Goal: Navigation & Orientation: Find specific page/section

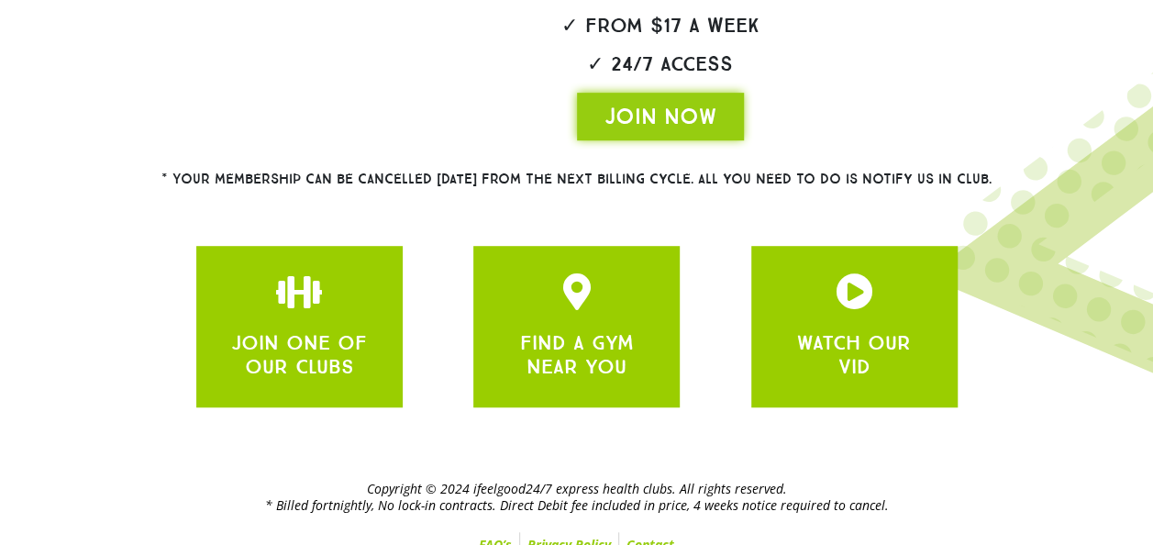
scroll to position [510, 0]
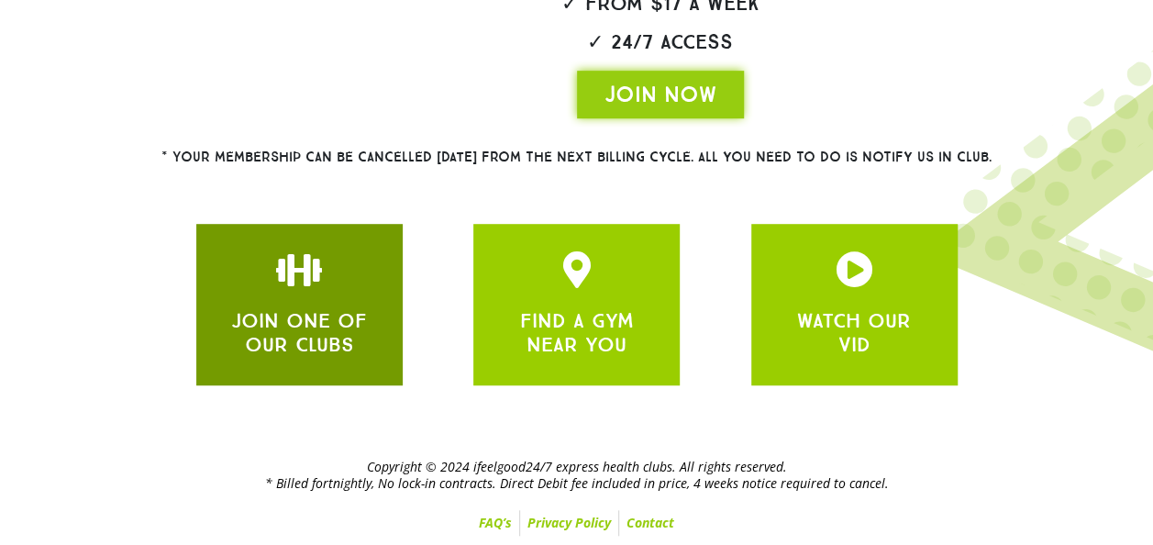
click at [310, 309] on link "JOIN ONE OF OUR CLUBS" at bounding box center [299, 332] width 136 height 49
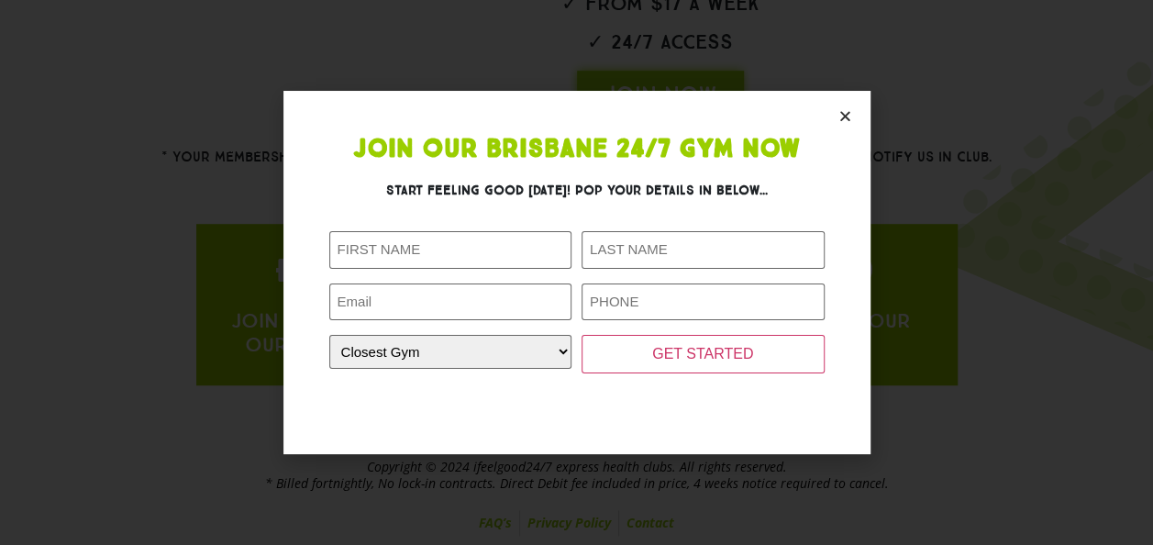
click at [845, 107] on section "Join Our Brisbane 24/7 Gym Now Start feeling good today! Pop your details in be…" at bounding box center [576, 272] width 587 height 363
click at [437, 374] on form "Facebook This field is for validation purposes and should be left unchanged. Fi…" at bounding box center [576, 319] width 495 height 177
click at [455, 380] on div at bounding box center [576, 393] width 495 height 29
click at [503, 368] on select "Closest Gym Alexandra Hills Calamvale Coopers Plains Middle Park Oxenford Oxley…" at bounding box center [450, 352] width 243 height 34
select select "[GEOGRAPHIC_DATA]"
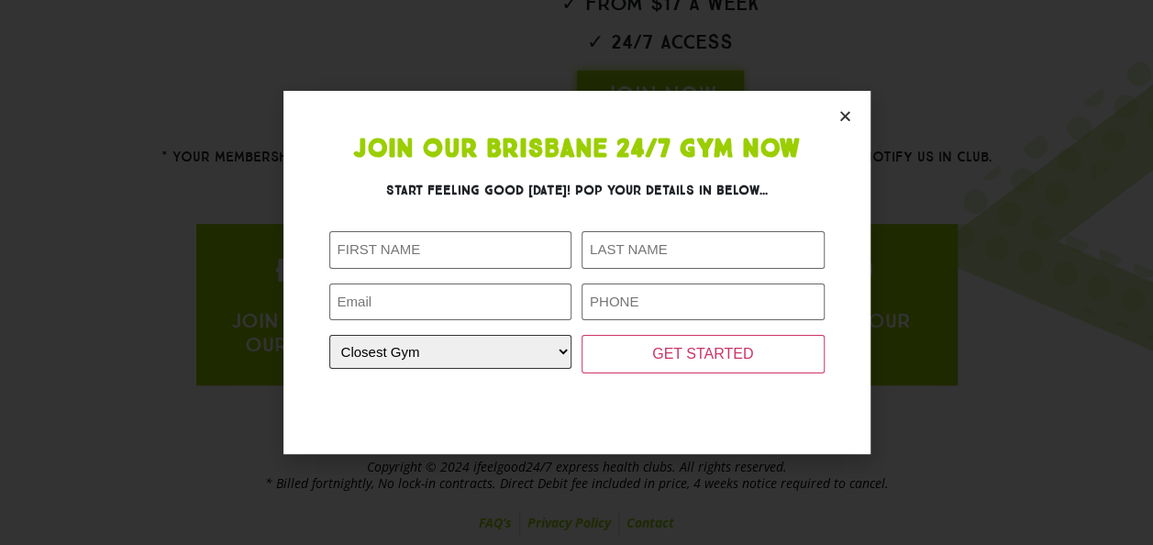
click at [329, 335] on select "Closest Gym Alexandra Hills Calamvale Coopers Plains Middle Park Oxenford Oxley…" at bounding box center [450, 352] width 243 height 34
click at [828, 116] on section "Join Our Brisbane 24/7 Gym Now Start feeling good today! Pop your details in be…" at bounding box center [576, 272] width 587 height 363
click at [842, 113] on icon "Close" at bounding box center [845, 116] width 14 height 14
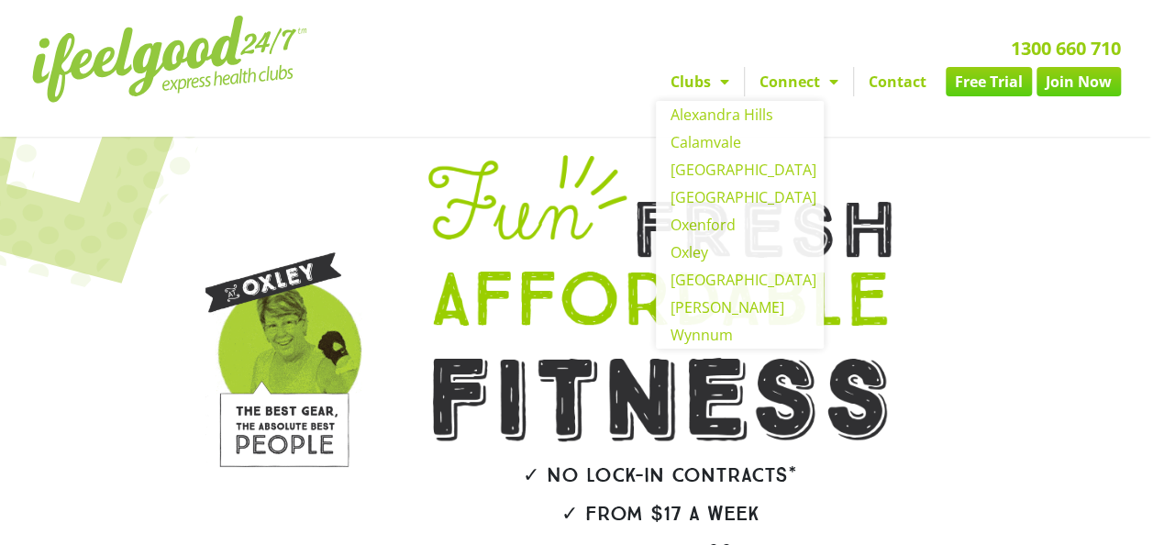
click at [165, 59] on img at bounding box center [169, 59] width 275 height 87
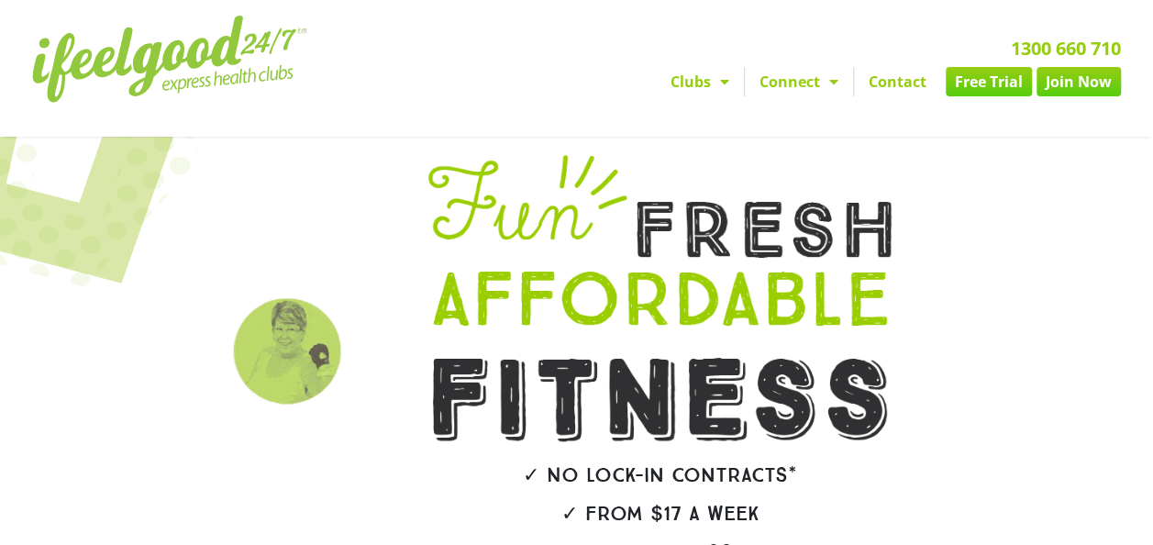
click at [995, 81] on link "Free Trial" at bounding box center [989, 81] width 86 height 29
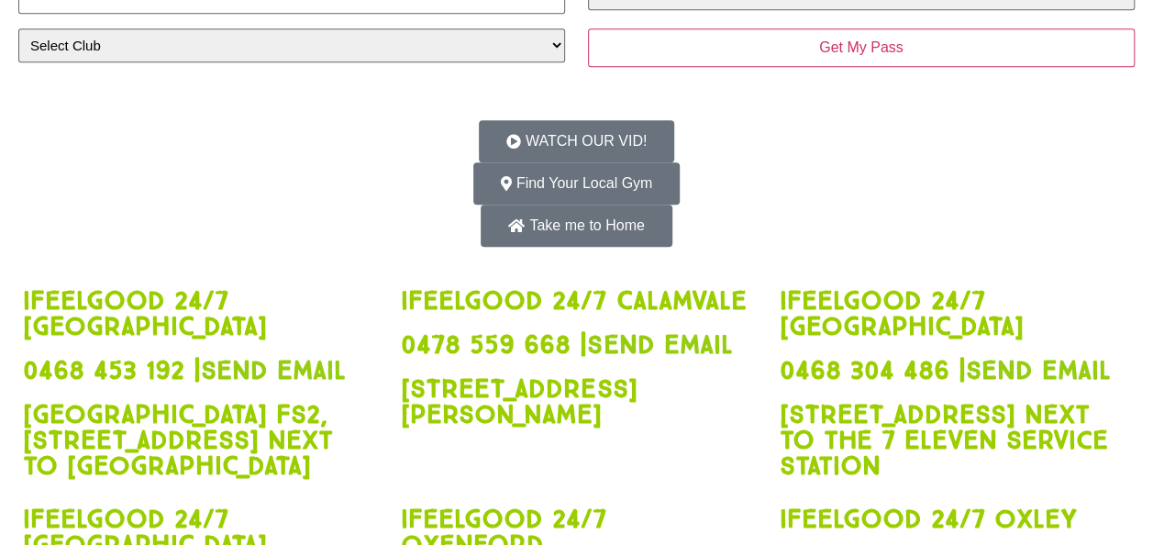
scroll to position [451, 0]
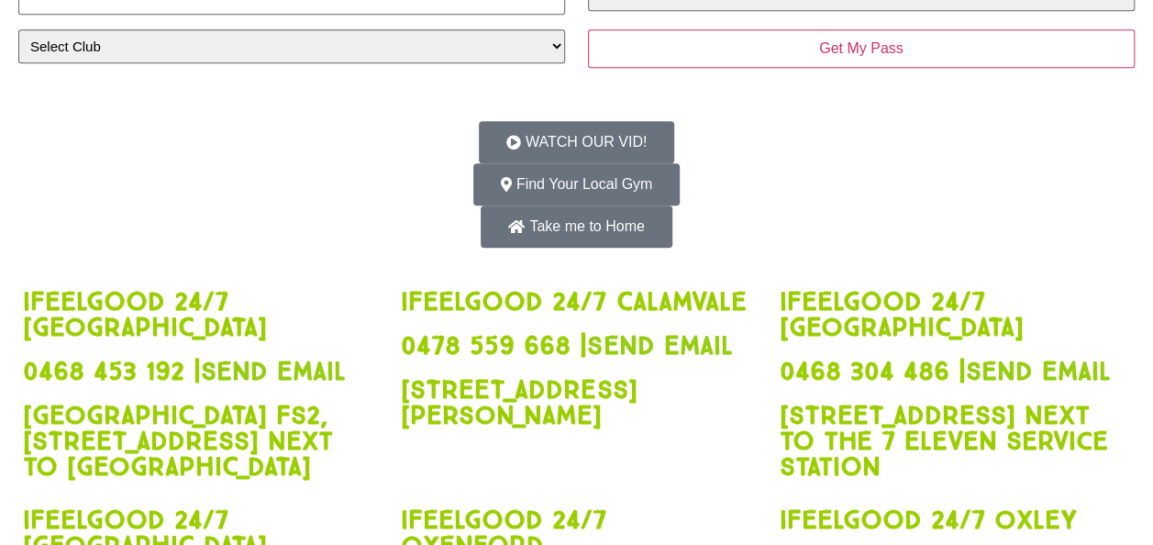
click at [591, 184] on span "Find Your Local Gym" at bounding box center [584, 184] width 137 height 15
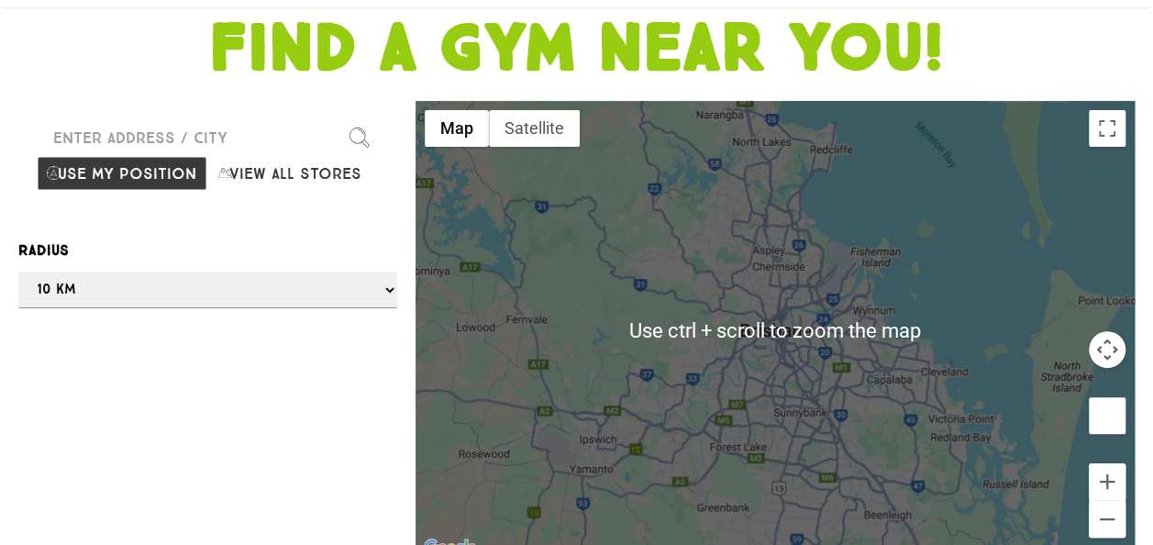
scroll to position [127, 0]
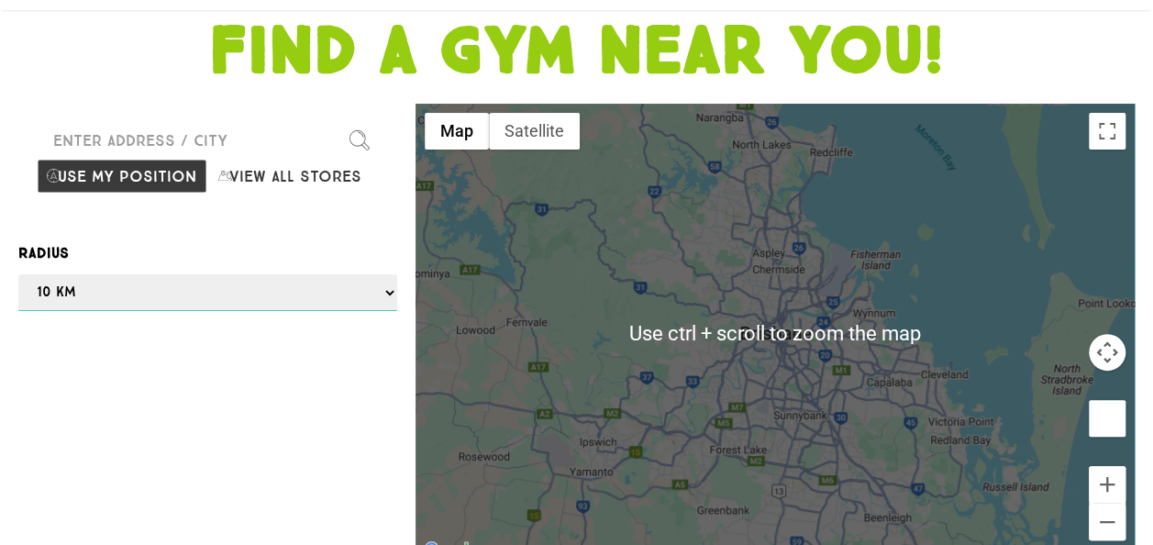
click at [304, 274] on select "Any 1 km 5 km 10 km 50 km 100 km 500 km" at bounding box center [207, 292] width 379 height 37
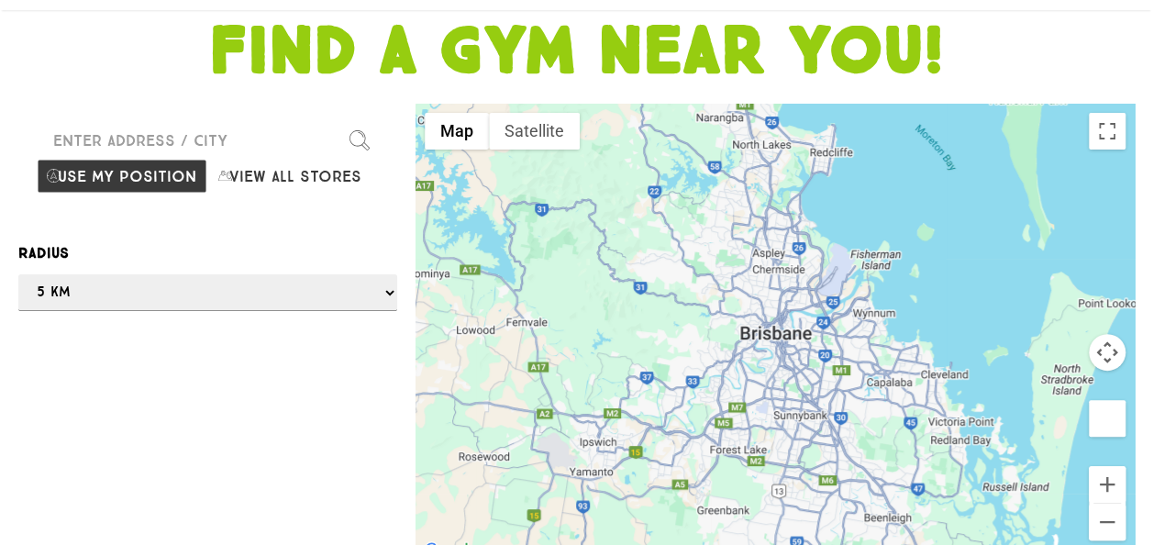
click at [18, 274] on select "Any 1 km 5 km 10 km 50 km 100 km 500 km" at bounding box center [207, 292] width 379 height 37
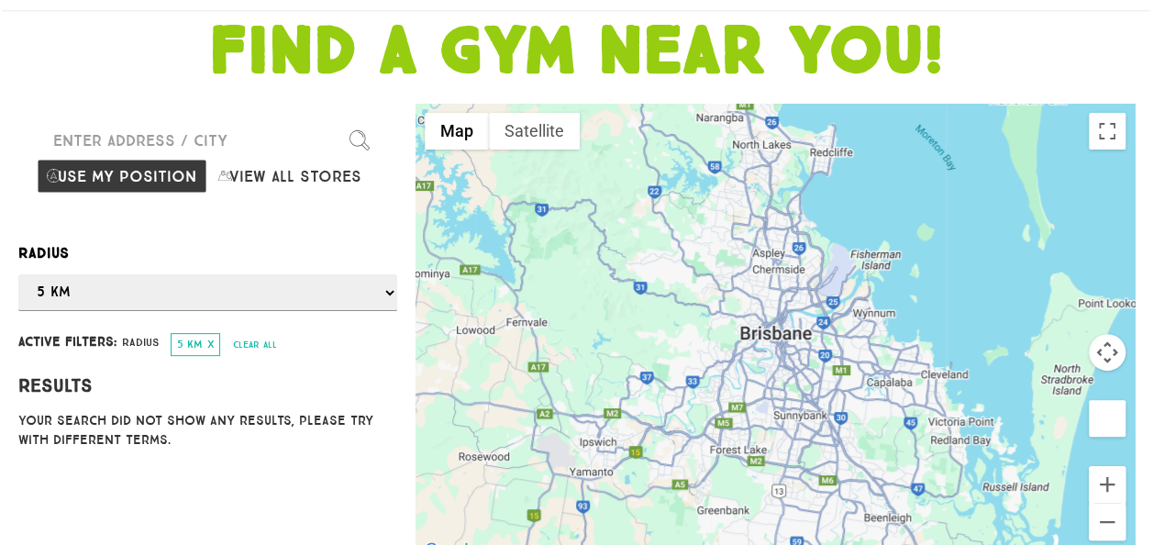
click at [268, 411] on p "Your search did not show any results, please try with different terms." at bounding box center [207, 430] width 379 height 39
click at [249, 159] on button "View all stores" at bounding box center [292, 176] width 171 height 35
select select "selectall"
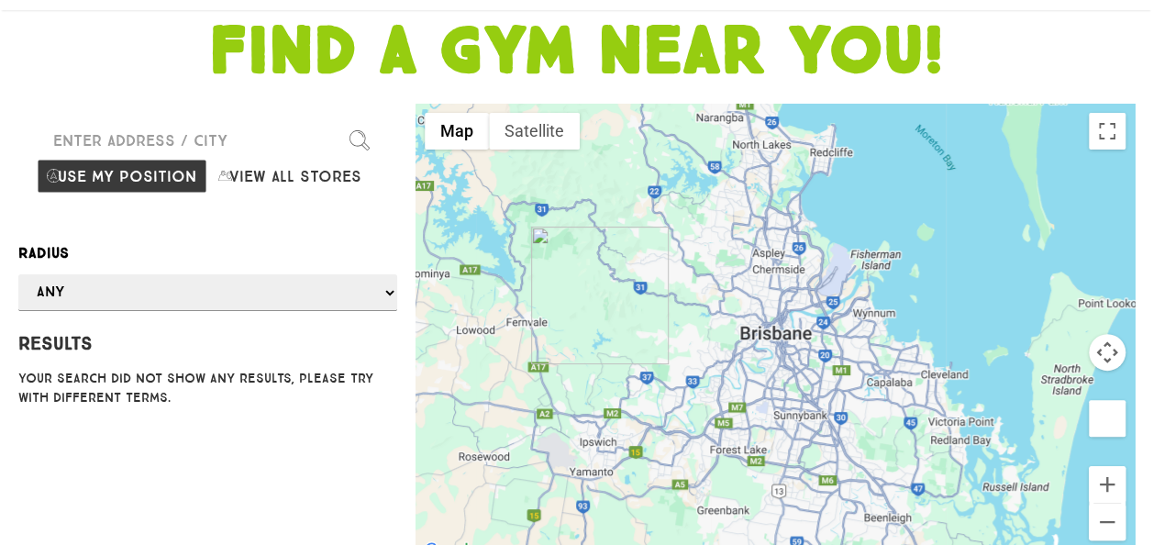
click at [131, 151] on div at bounding box center [576, 272] width 1153 height 545
